Goal: Information Seeking & Learning: Learn about a topic

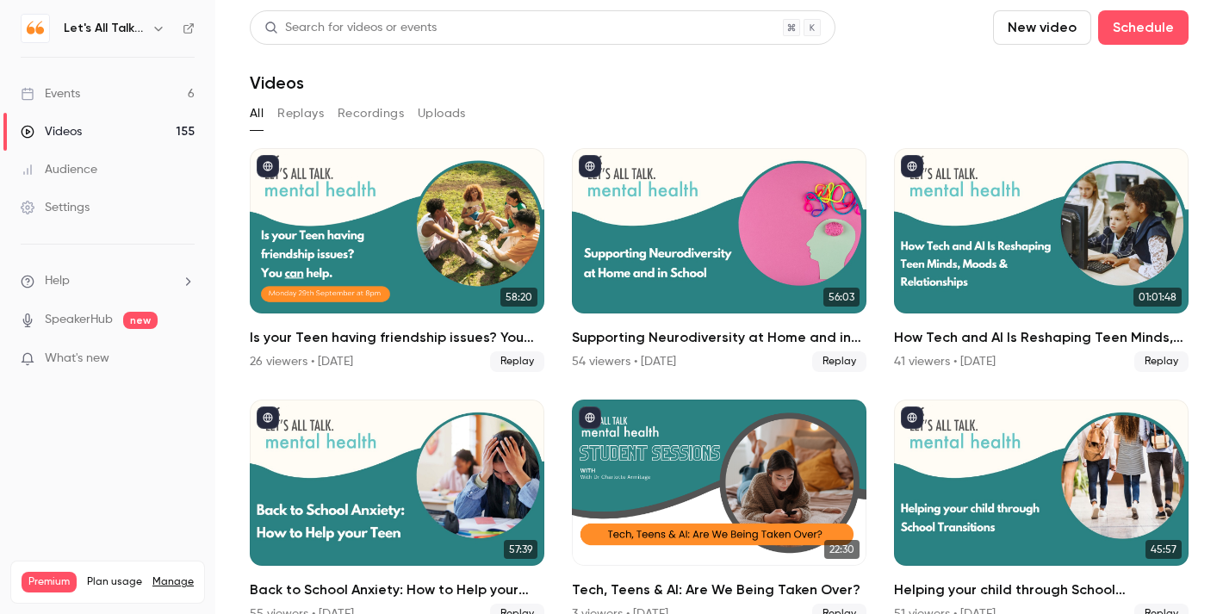
click at [84, 98] on link "Events 6" at bounding box center [107, 94] width 215 height 38
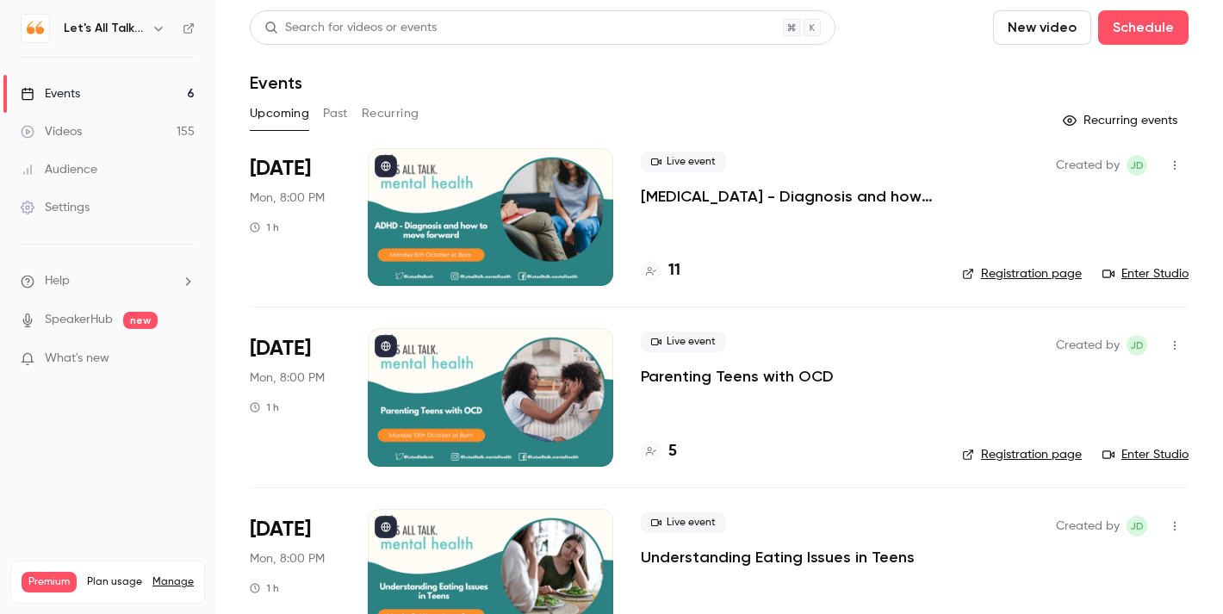
click at [506, 220] on div at bounding box center [490, 217] width 245 height 138
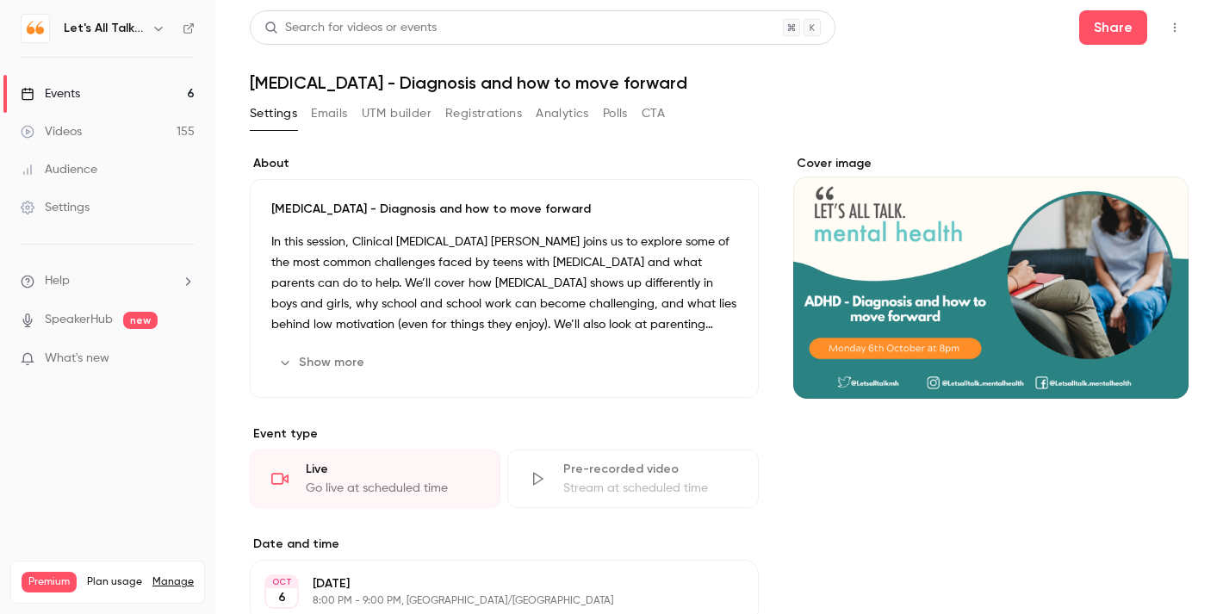
click at [328, 363] on button "Show more" at bounding box center [322, 363] width 103 height 28
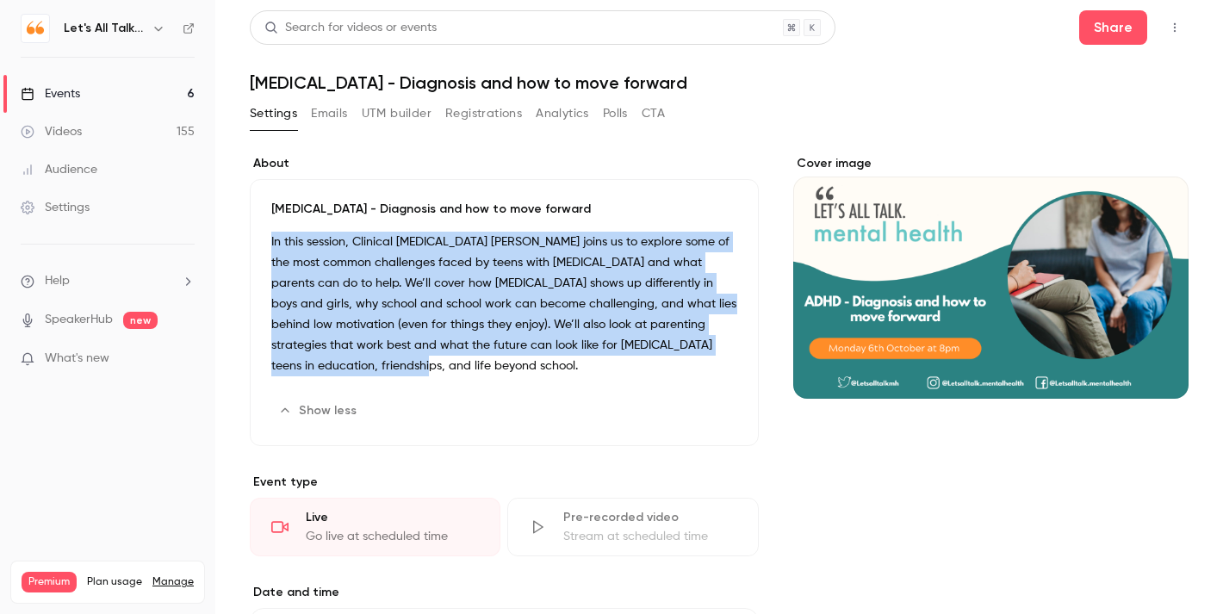
drag, startPoint x: 271, startPoint y: 245, endPoint x: 391, endPoint y: 375, distance: 176.8
click at [391, 375] on p "In this session, Clinical Psychologist Dr Diana Goldsmith joins us to explore s…" at bounding box center [504, 304] width 466 height 145
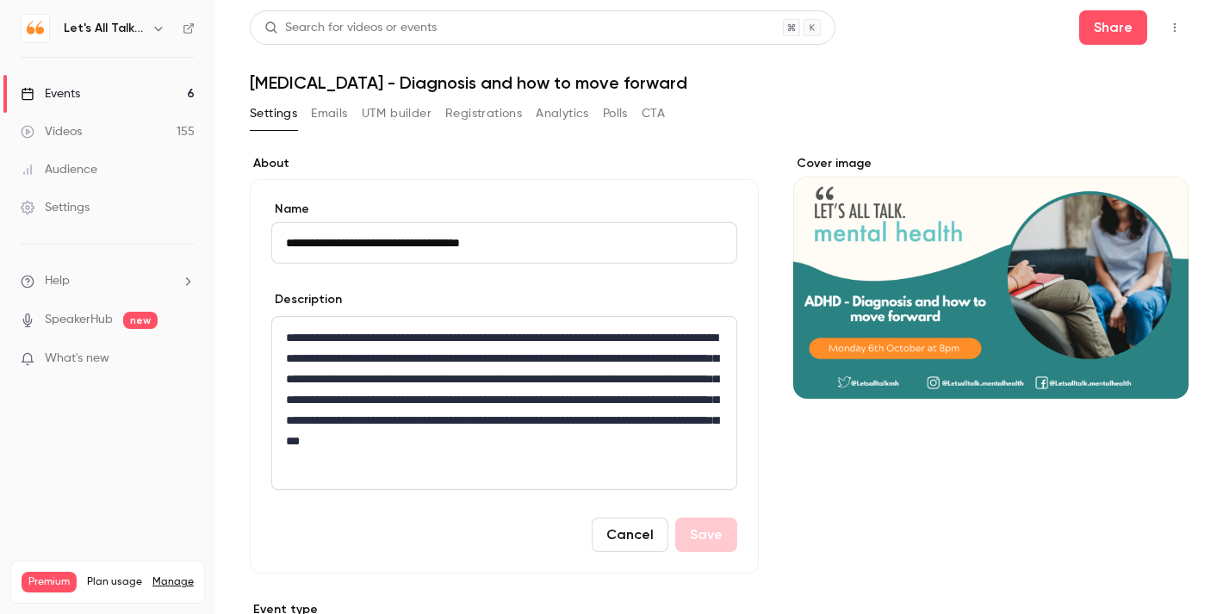
click at [93, 127] on link "Videos 155" at bounding box center [107, 132] width 215 height 38
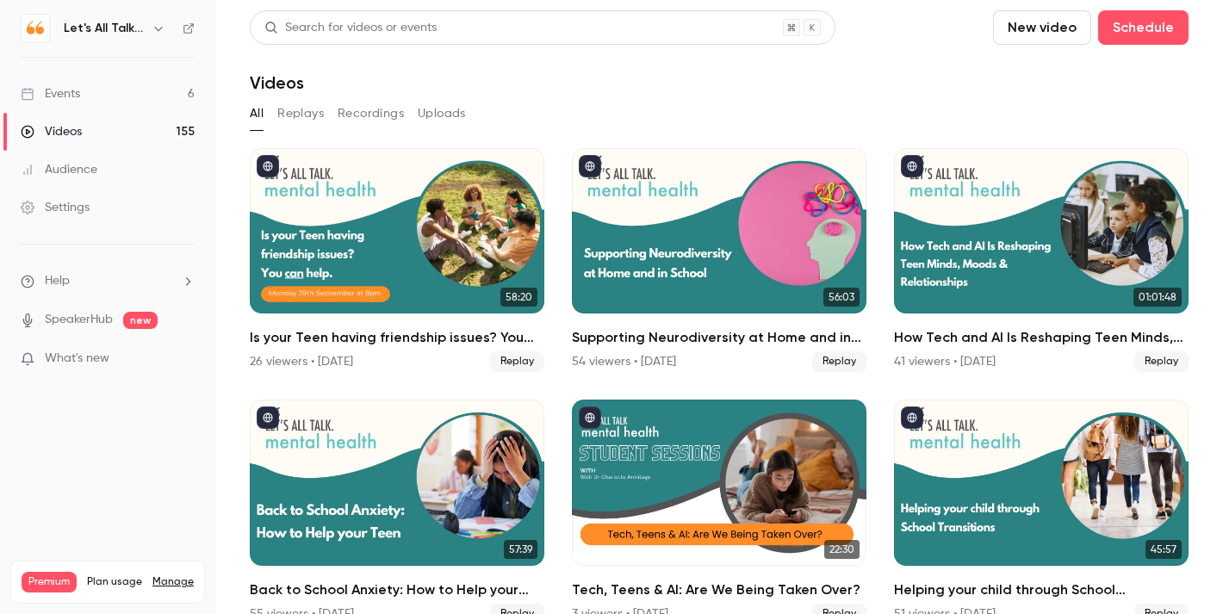
click at [66, 93] on div "Events" at bounding box center [50, 93] width 59 height 17
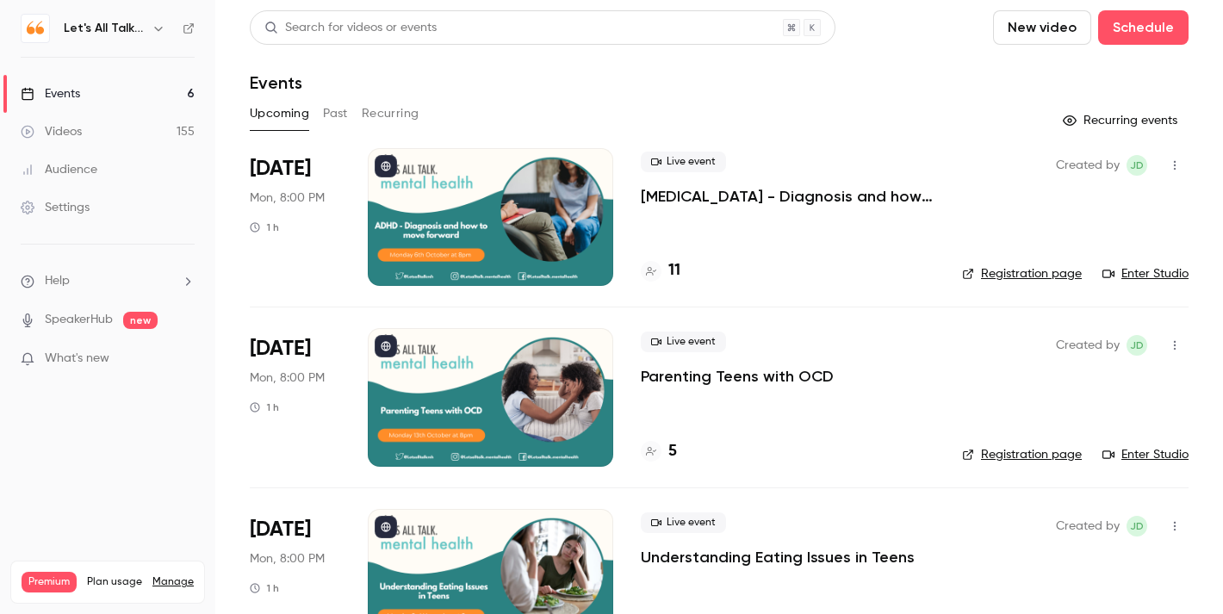
click at [530, 223] on div at bounding box center [490, 217] width 245 height 138
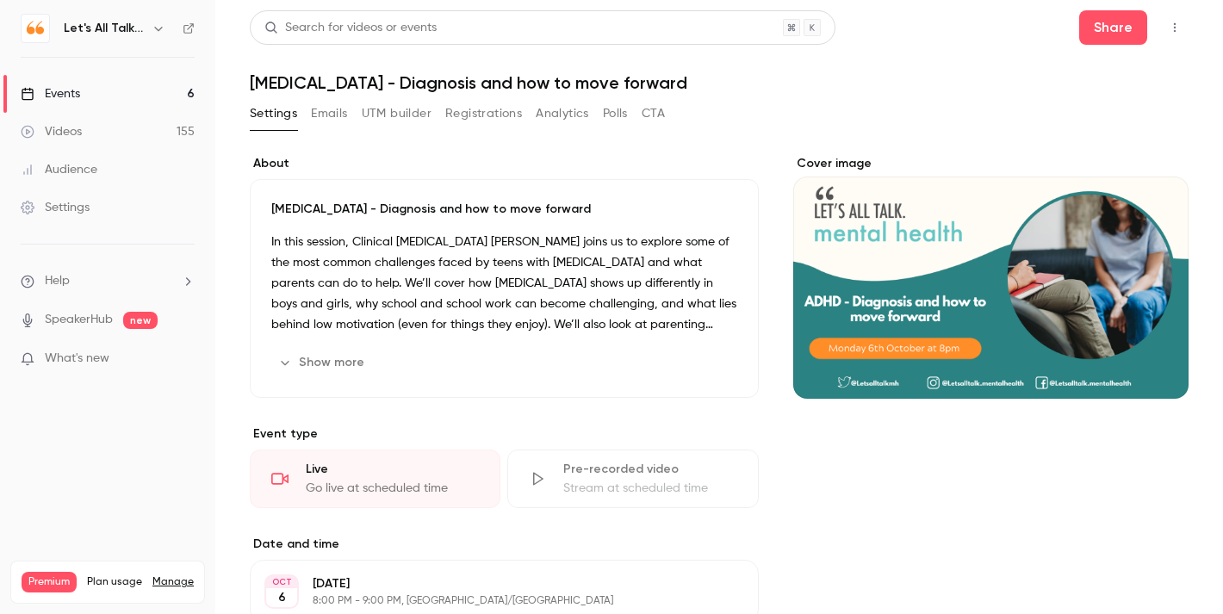
click at [575, 239] on p "In this session, Clinical Psychologist Dr Diana Goldsmith joins us to explore s…" at bounding box center [504, 283] width 466 height 103
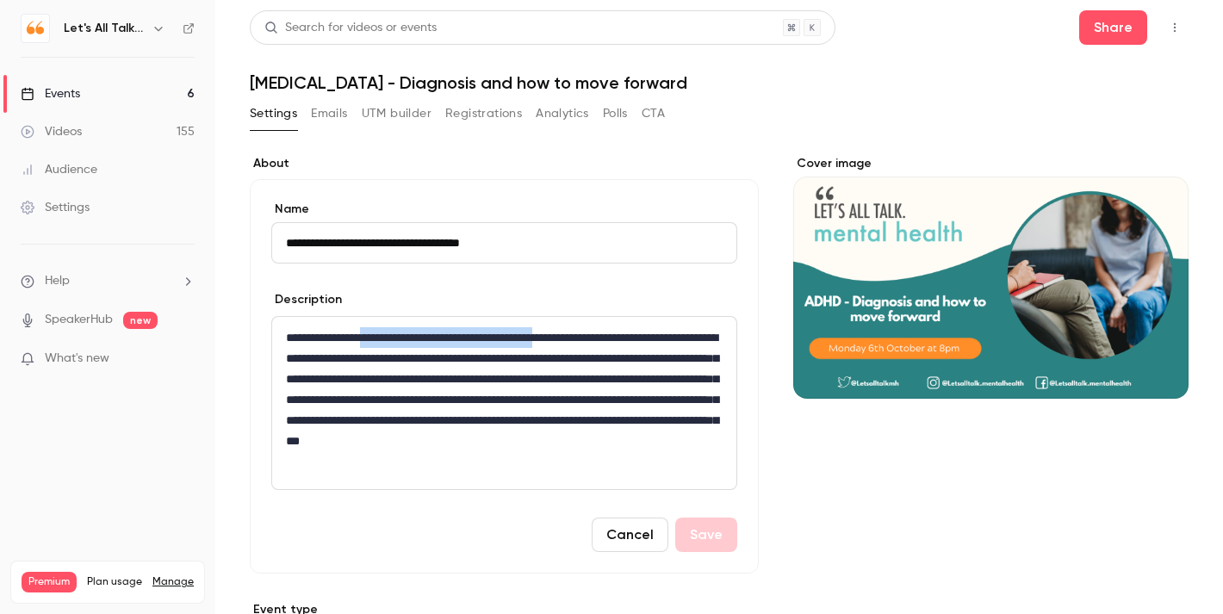
drag, startPoint x: 591, startPoint y: 340, endPoint x: 367, endPoint y: 344, distance: 223.9
click at [367, 344] on p "**********" at bounding box center [504, 399] width 437 height 145
copy p "**********"
